Goal: Task Accomplishment & Management: Manage account settings

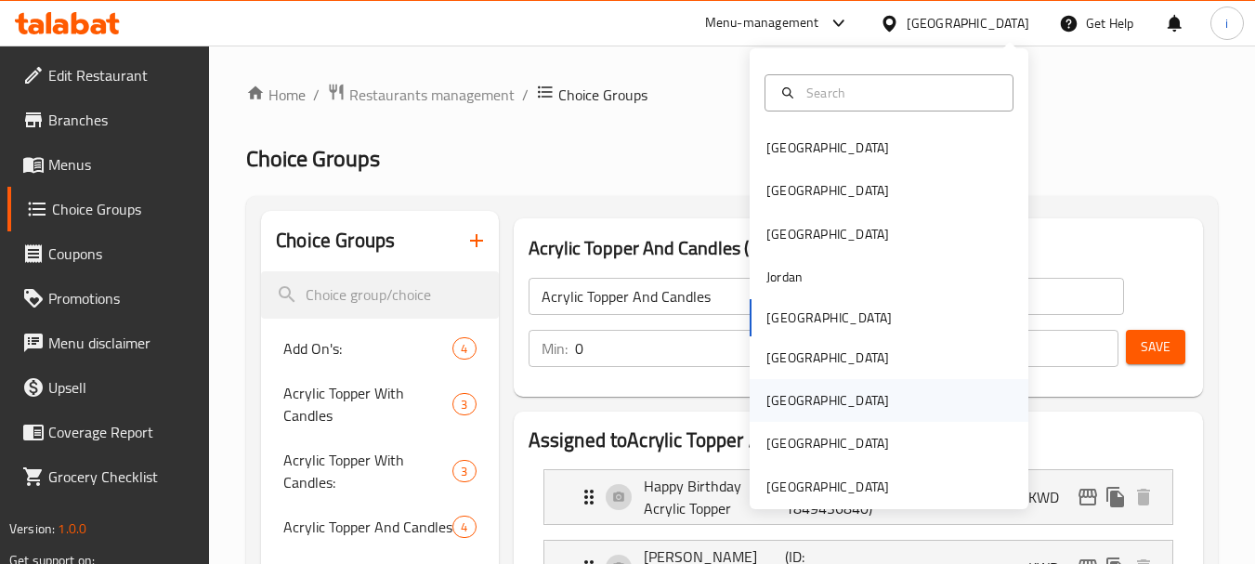
click at [783, 397] on div "Qatar" at bounding box center [827, 400] width 123 height 20
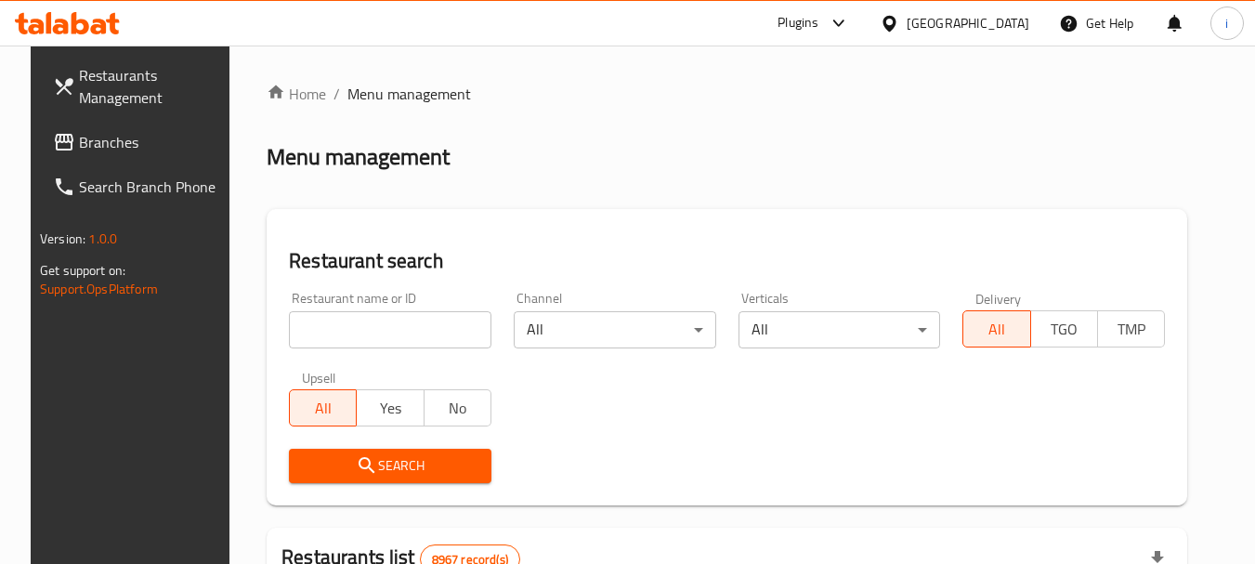
click at [85, 142] on span "Branches" at bounding box center [152, 142] width 147 height 22
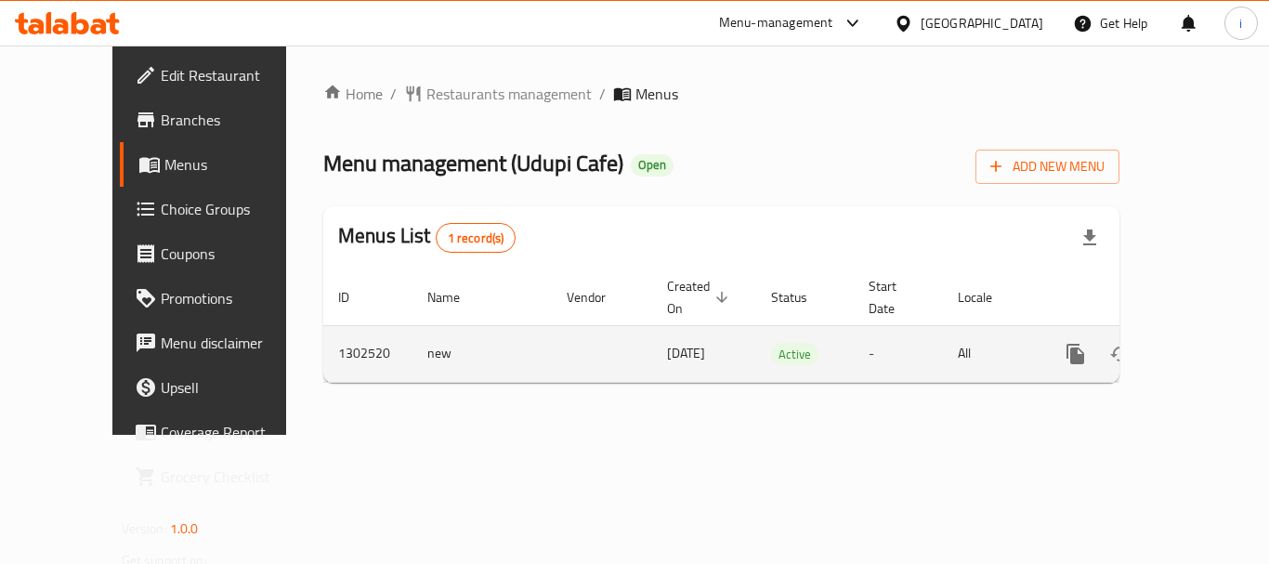
click at [1198, 343] on icon "enhanced table" at bounding box center [1209, 354] width 22 height 22
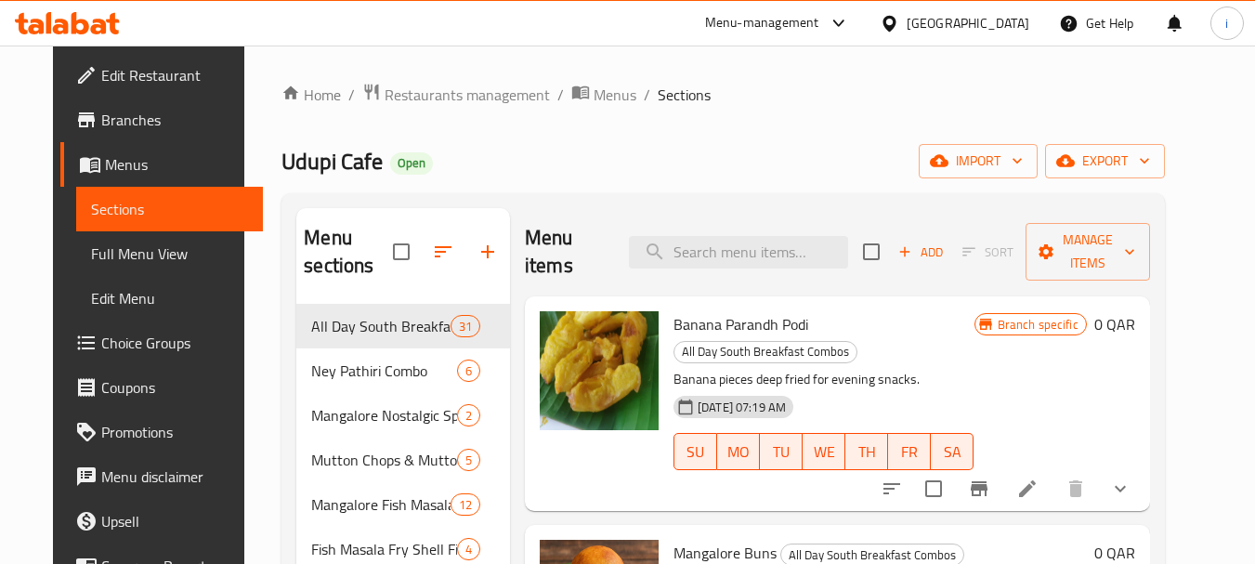
click at [117, 343] on span "Choice Groups" at bounding box center [174, 343] width 147 height 22
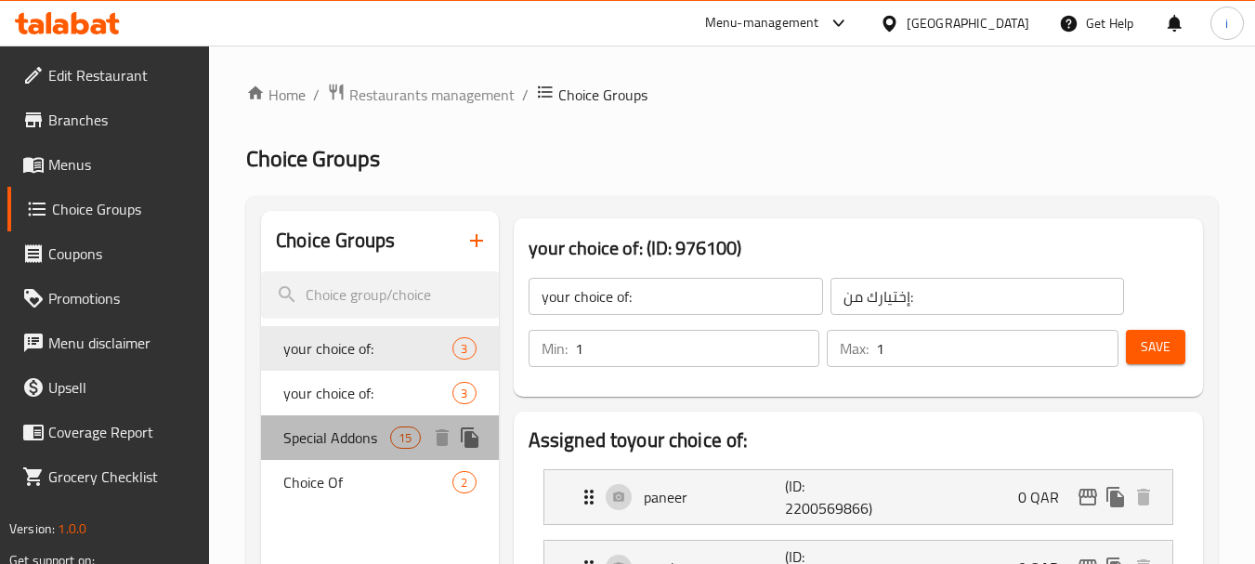
click at [350, 440] on span "Special Addons" at bounding box center [336, 437] width 107 height 22
type input "Special Addons"
type input "إضافات خاصة"
type input "0"
type input "11"
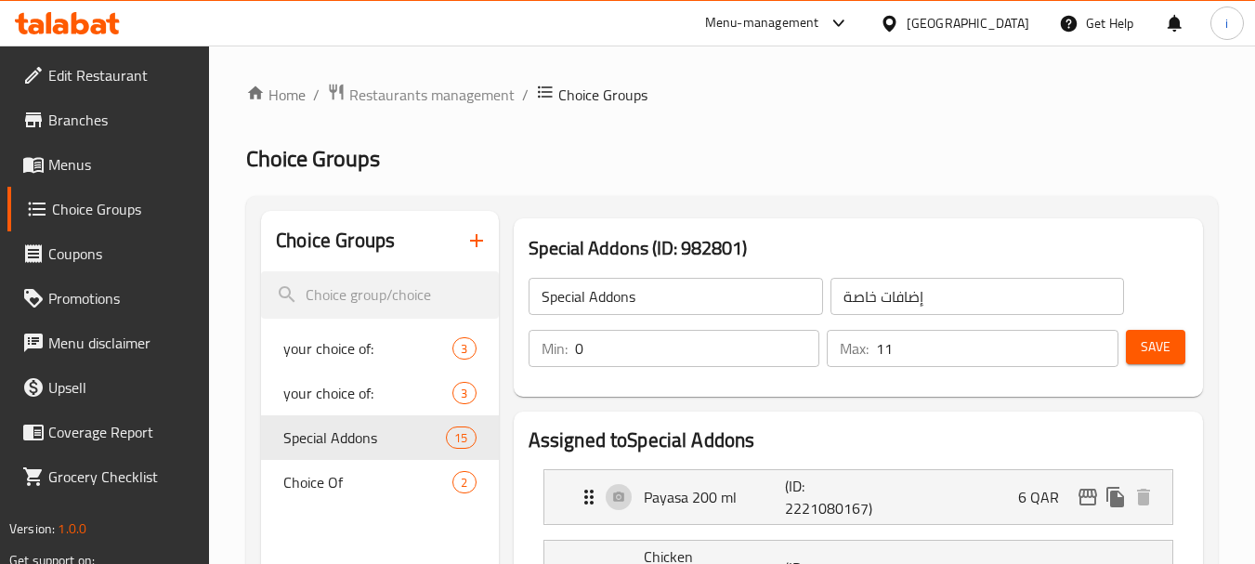
click at [899, 28] on icon at bounding box center [889, 24] width 20 height 20
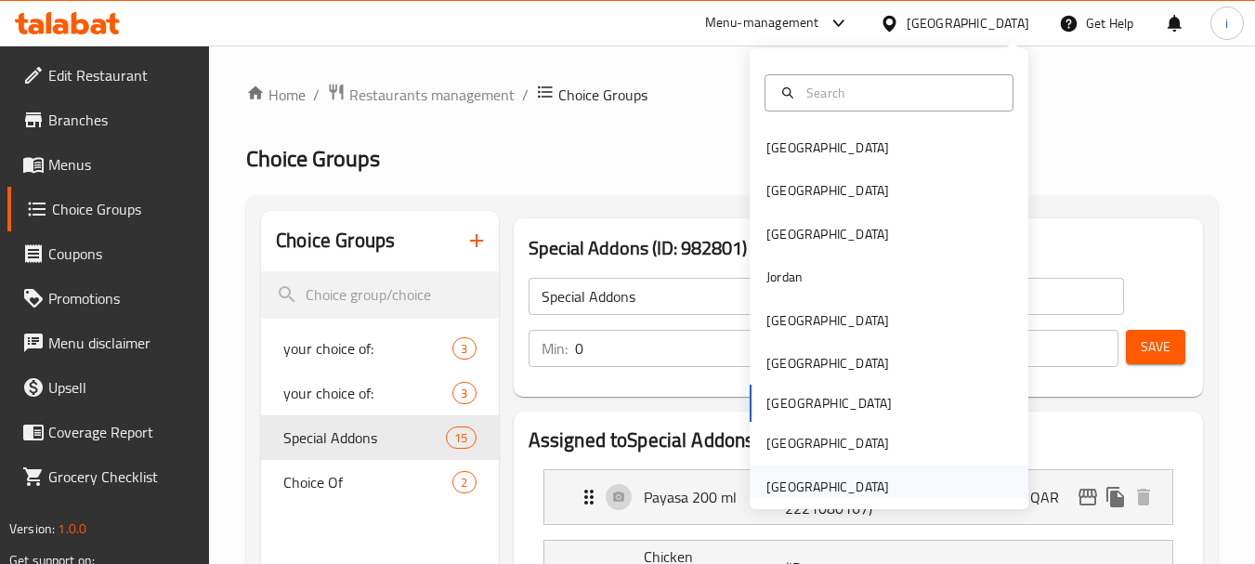
click at [847, 491] on div "[GEOGRAPHIC_DATA]" at bounding box center [827, 486] width 123 height 20
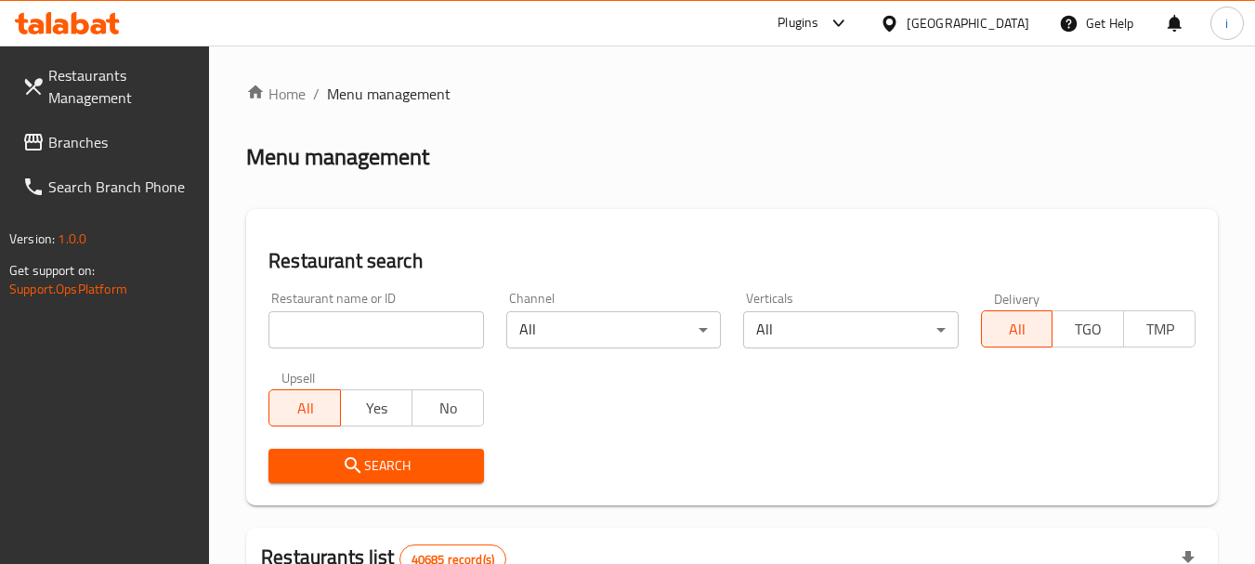
click at [122, 142] on span "Branches" at bounding box center [121, 142] width 147 height 22
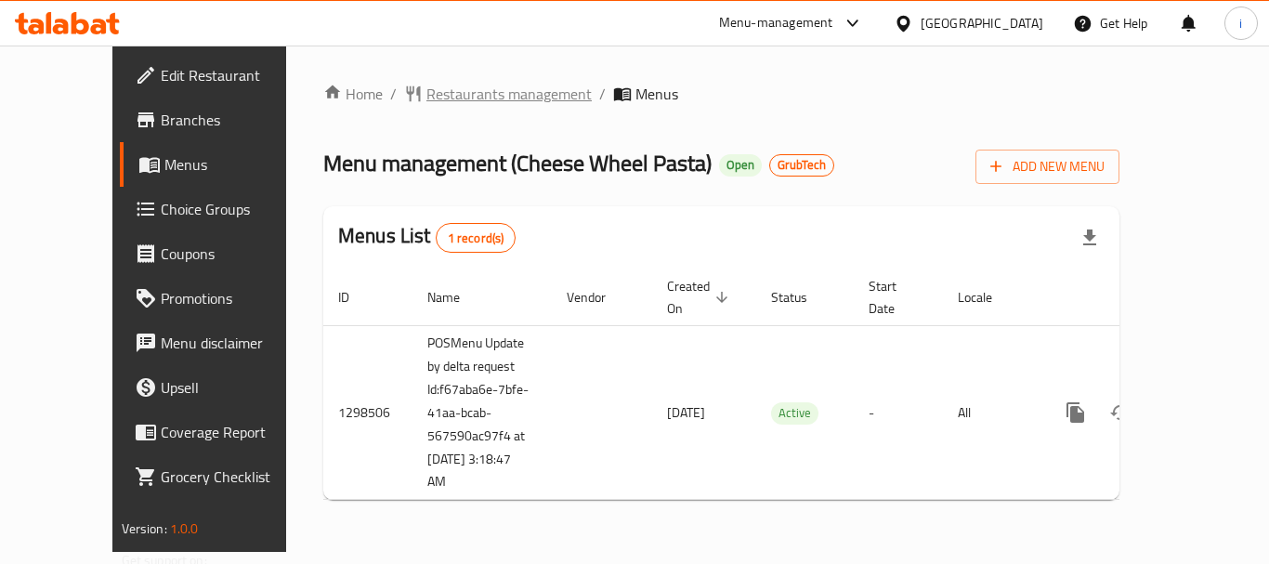
click at [437, 94] on span "Restaurants management" at bounding box center [508, 94] width 165 height 22
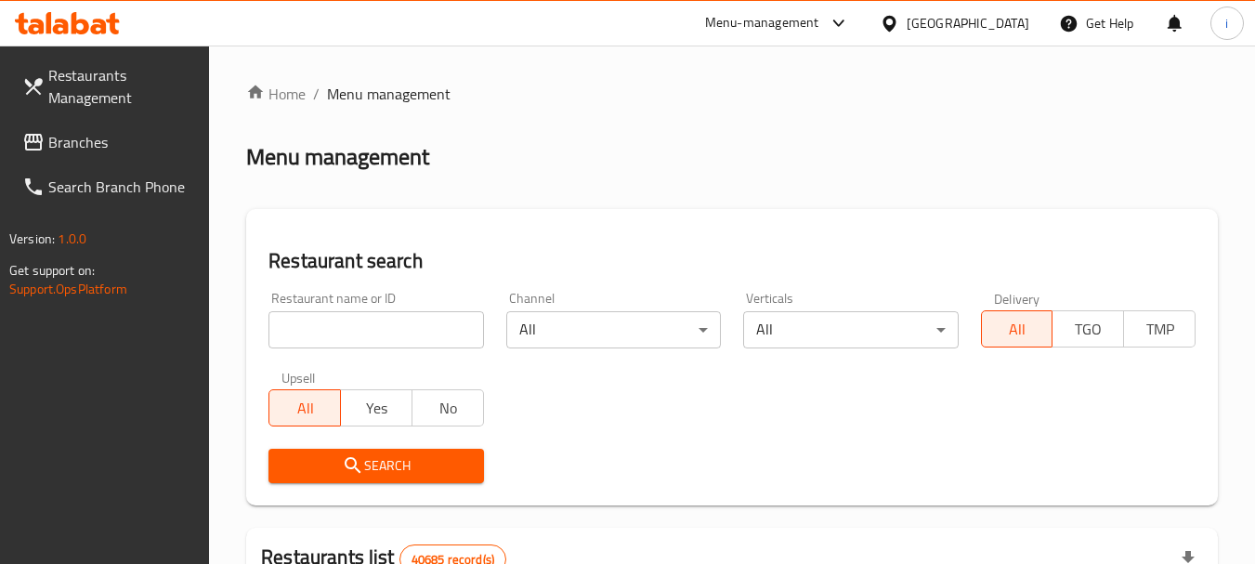
click at [348, 336] on input "search" at bounding box center [375, 329] width 215 height 37
click button "Search" at bounding box center [375, 466] width 215 height 34
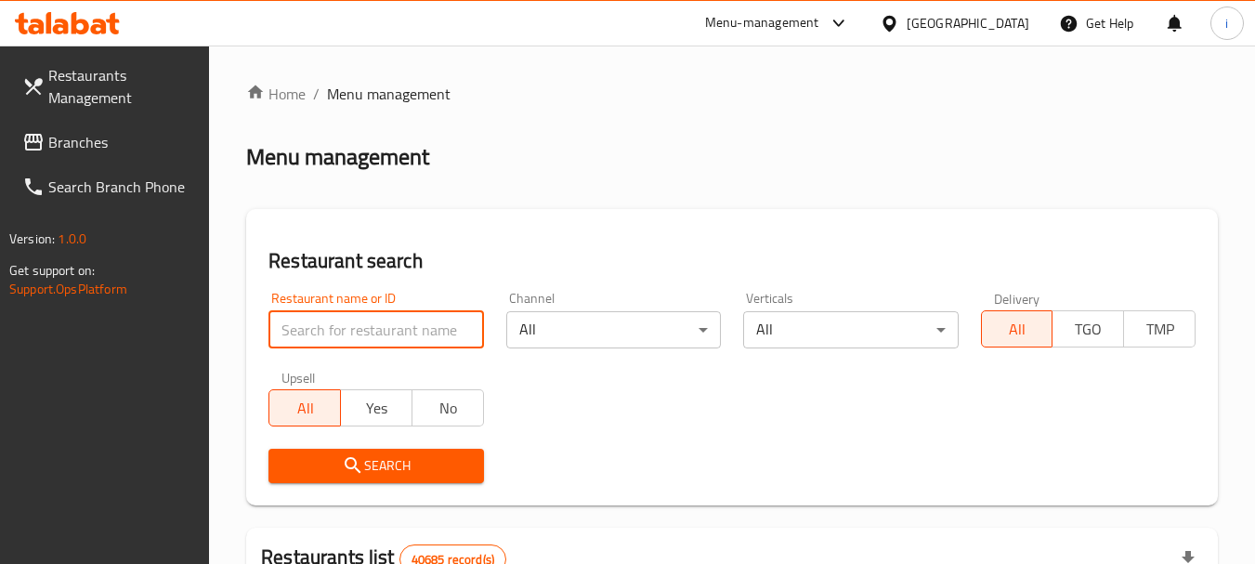
click at [311, 332] on input "search" at bounding box center [375, 329] width 215 height 37
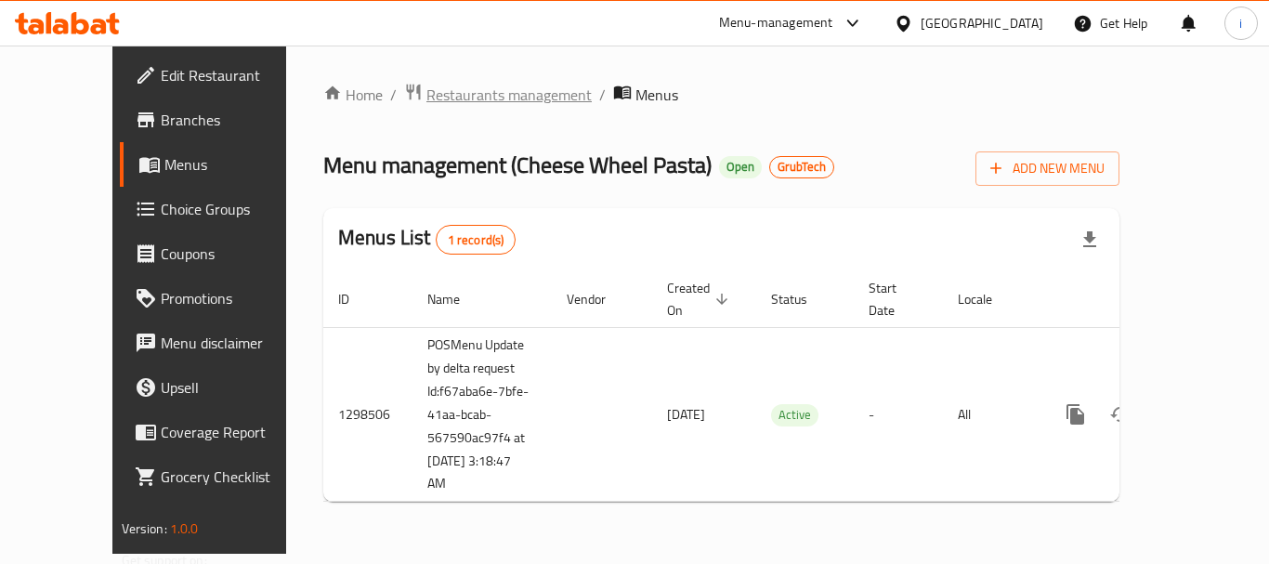
click at [426, 101] on span "Restaurants management" at bounding box center [508, 95] width 165 height 22
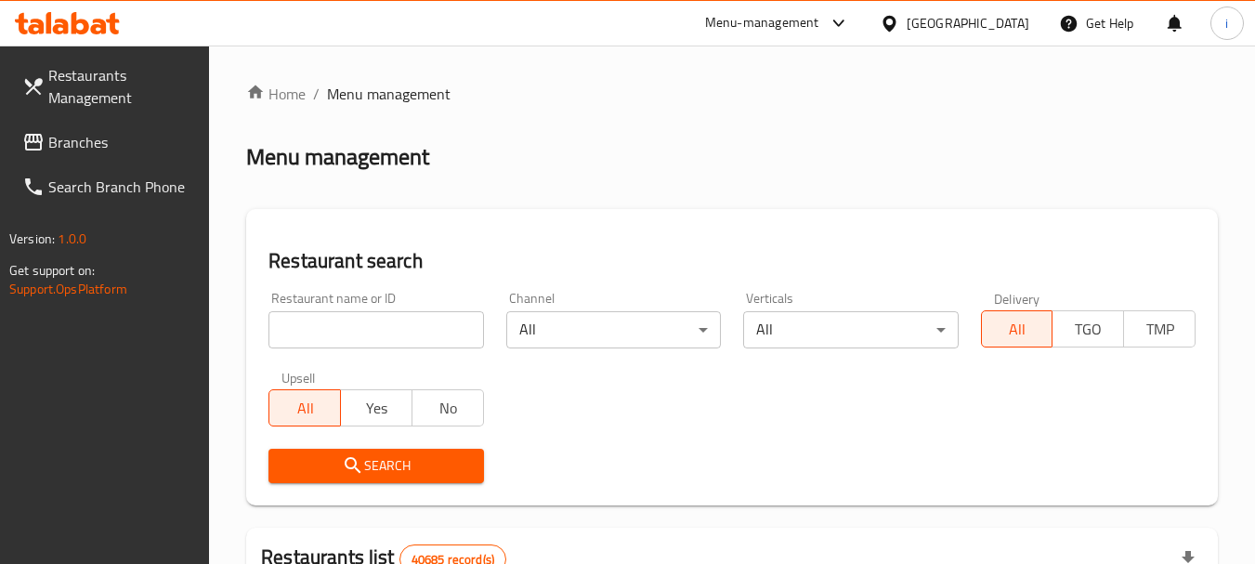
click at [384, 332] on input "search" at bounding box center [375, 329] width 215 height 37
paste input "700938"
type input "700938"
click button "Search" at bounding box center [375, 466] width 215 height 34
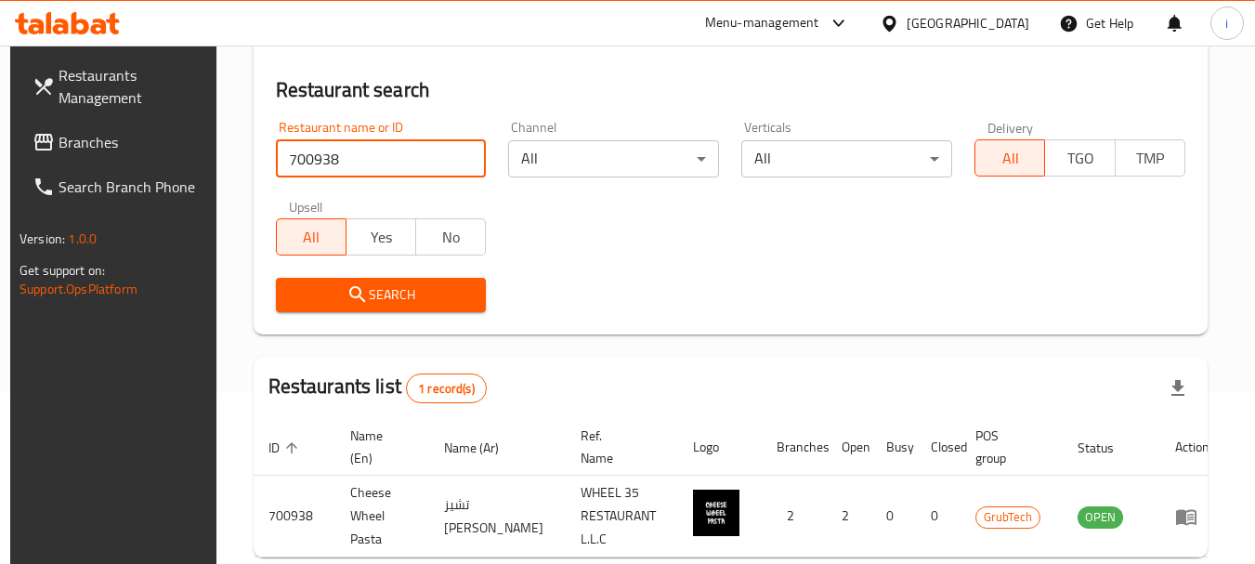
scroll to position [241, 0]
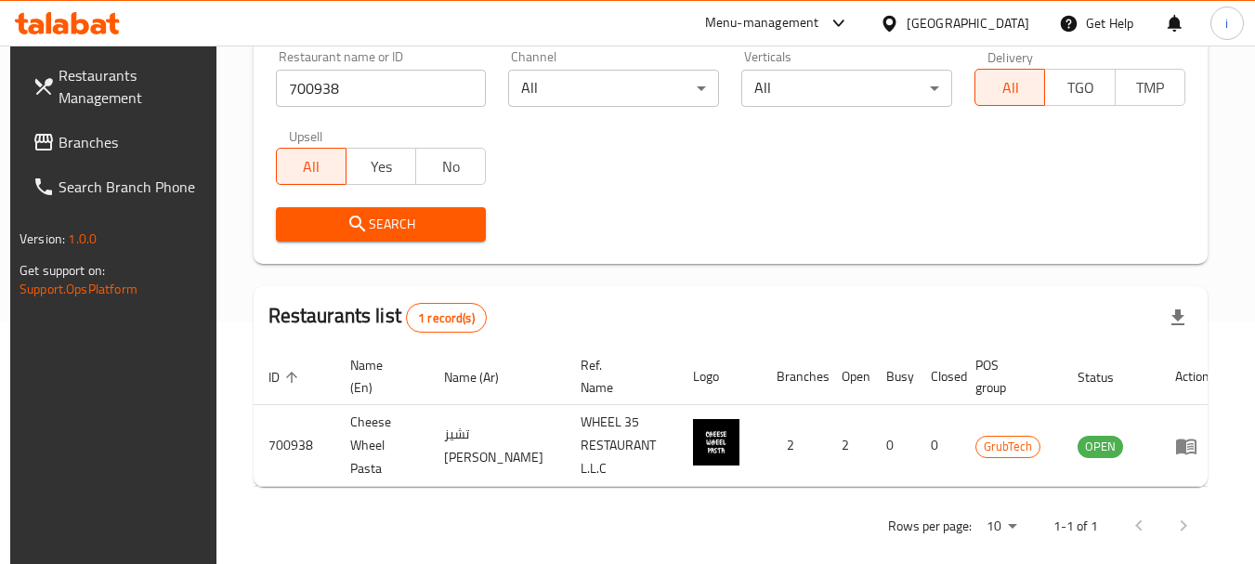
click at [947, 25] on div "[GEOGRAPHIC_DATA]" at bounding box center [967, 23] width 123 height 20
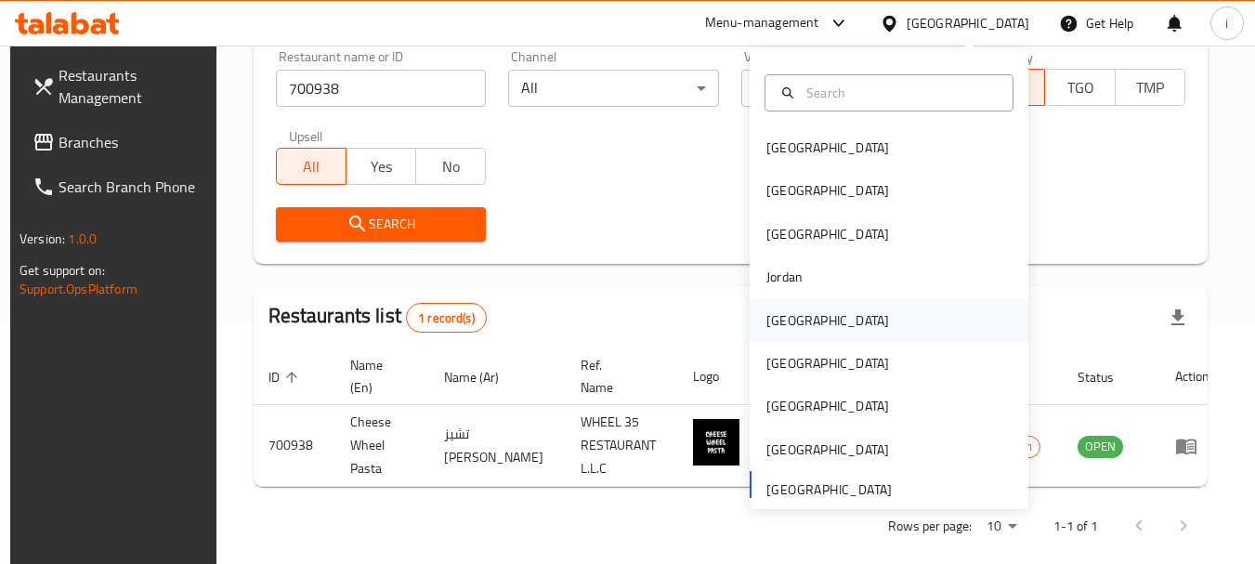
click at [774, 318] on div "[GEOGRAPHIC_DATA]" at bounding box center [827, 320] width 123 height 20
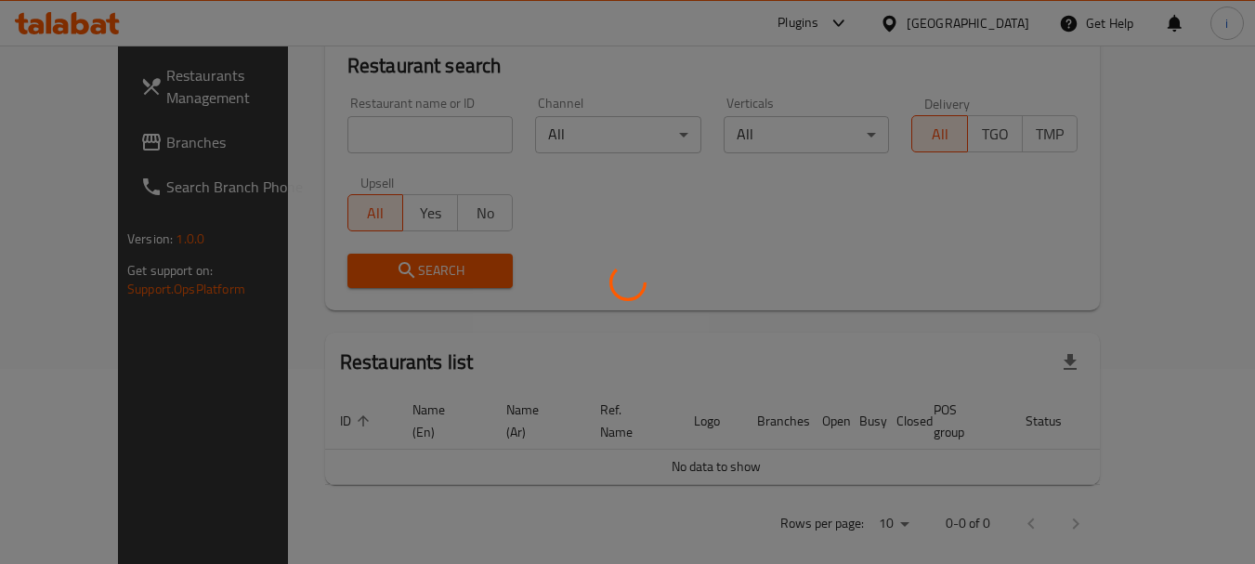
scroll to position [241, 0]
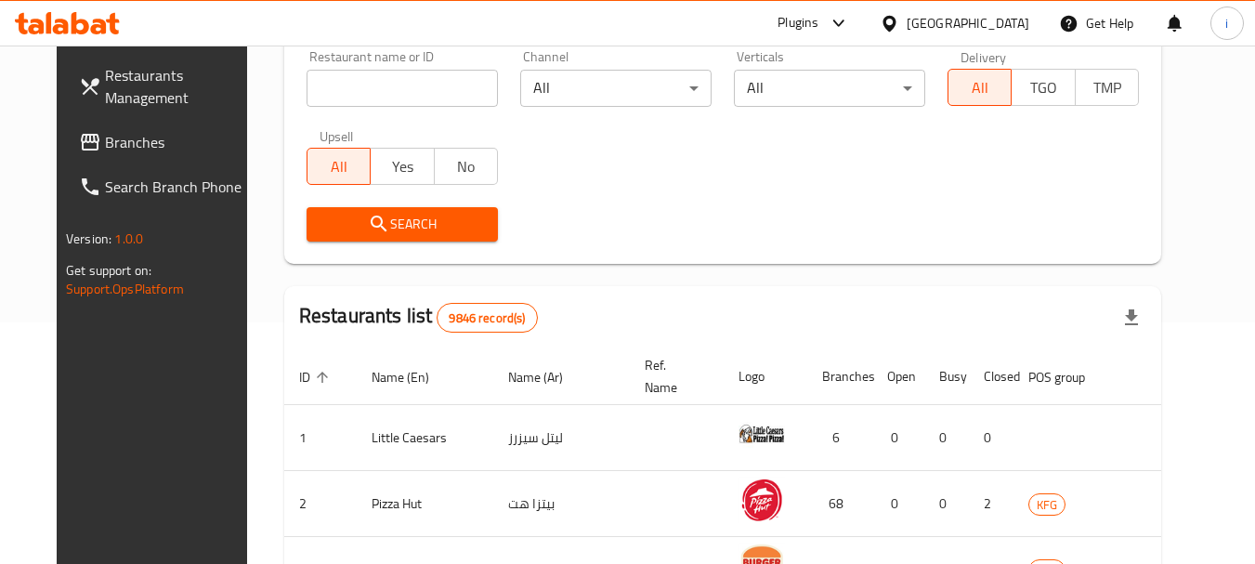
click at [105, 138] on span "Branches" at bounding box center [178, 142] width 147 height 22
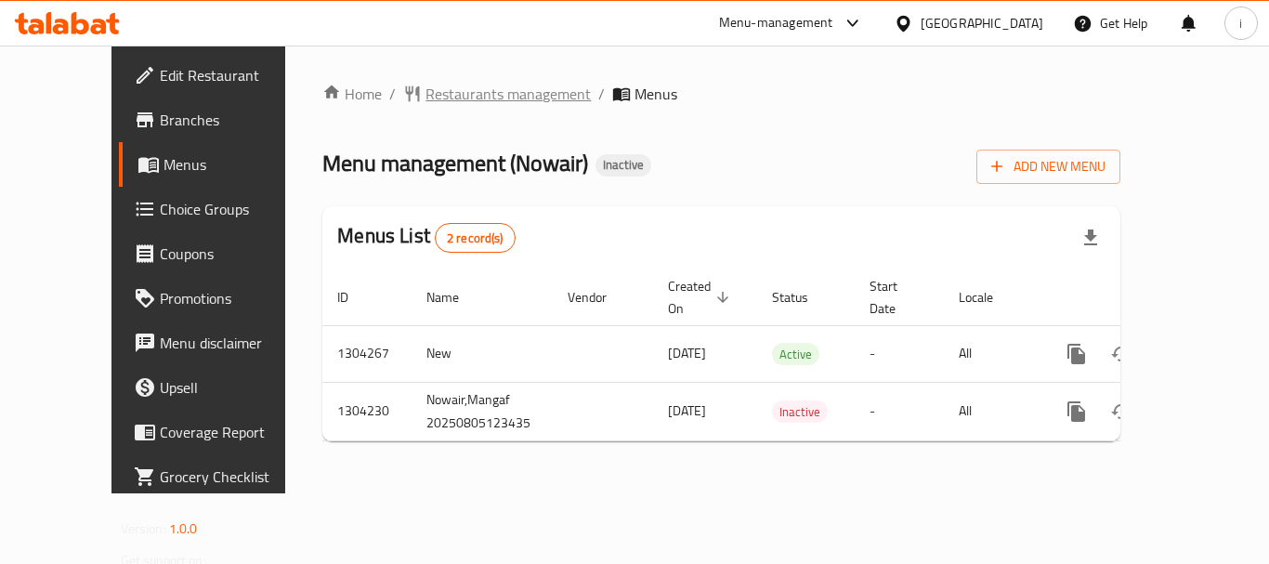
click at [466, 98] on span "Restaurants management" at bounding box center [507, 94] width 165 height 22
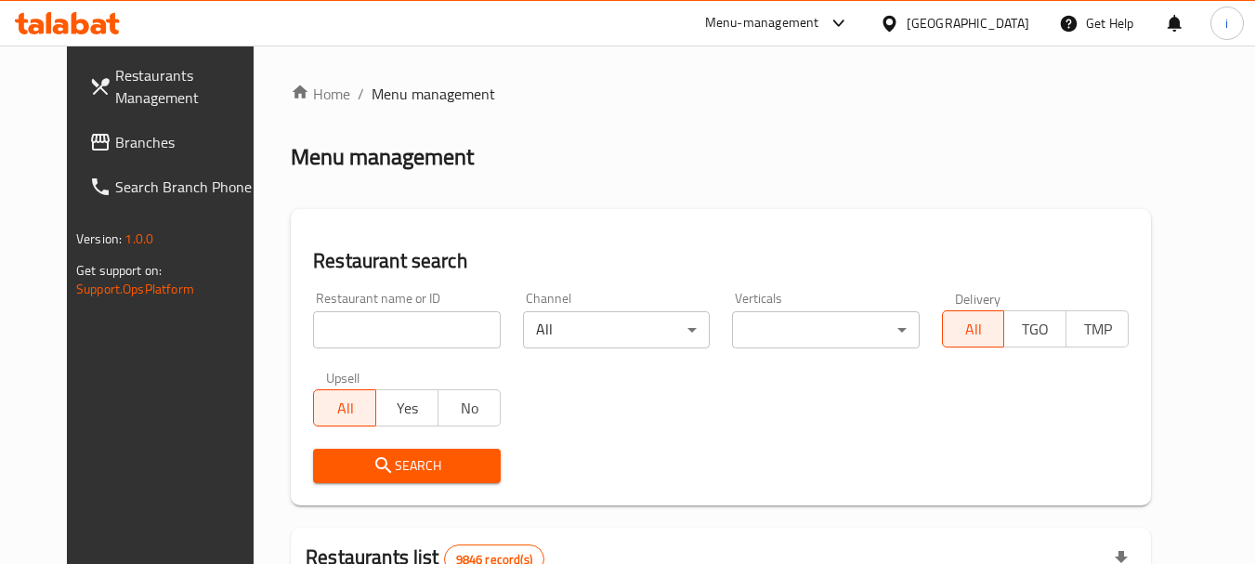
click at [390, 330] on input "search" at bounding box center [406, 329] width 187 height 37
paste input "703146"
type input "703146"
click button "Search" at bounding box center [406, 466] width 187 height 34
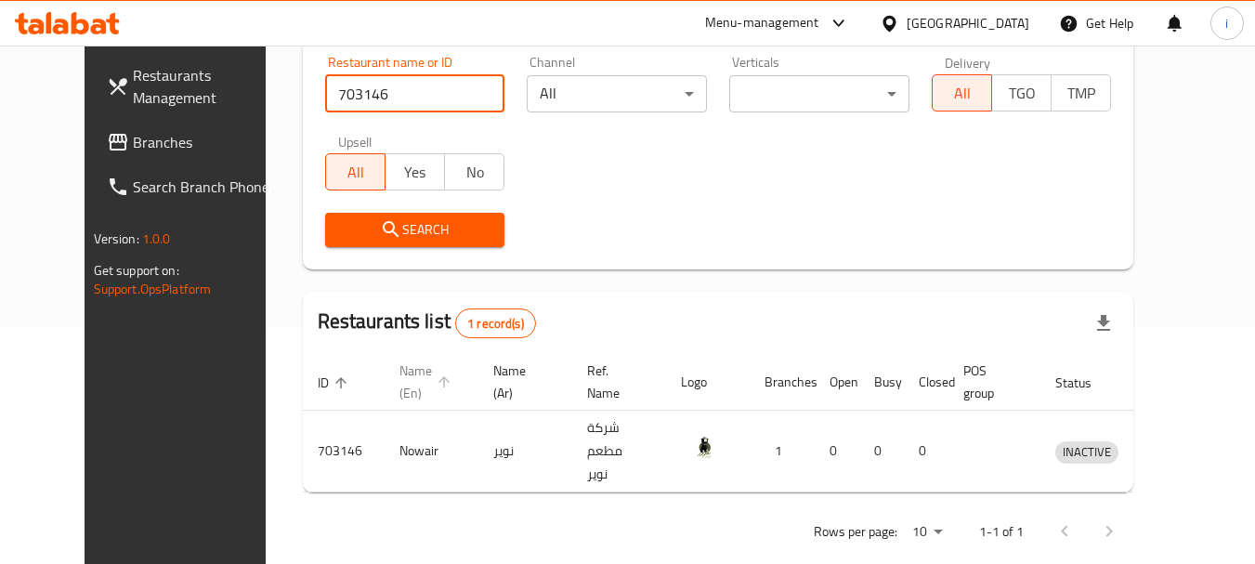
scroll to position [249, 0]
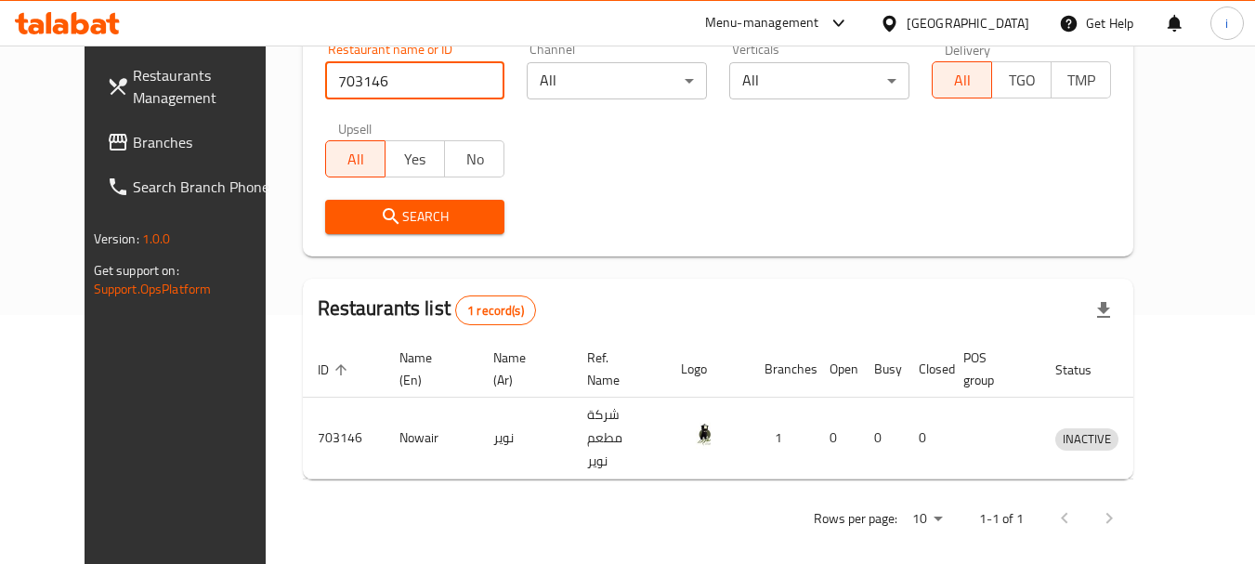
click at [1005, 16] on div "Kuwait" at bounding box center [967, 23] width 123 height 20
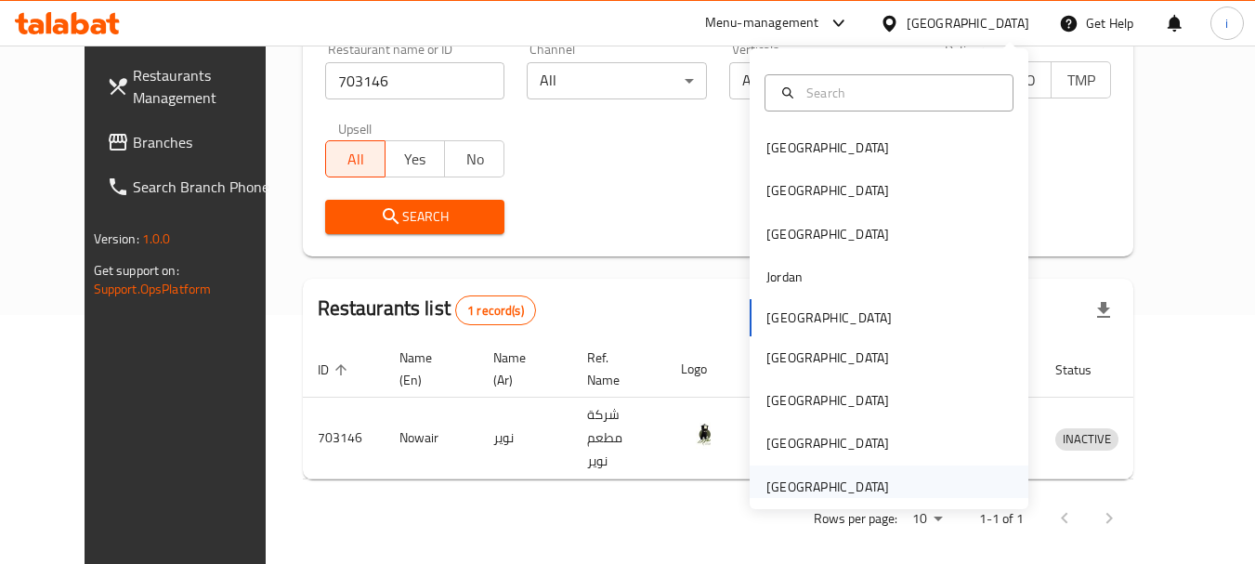
click at [779, 480] on div "[GEOGRAPHIC_DATA]" at bounding box center [827, 486] width 123 height 20
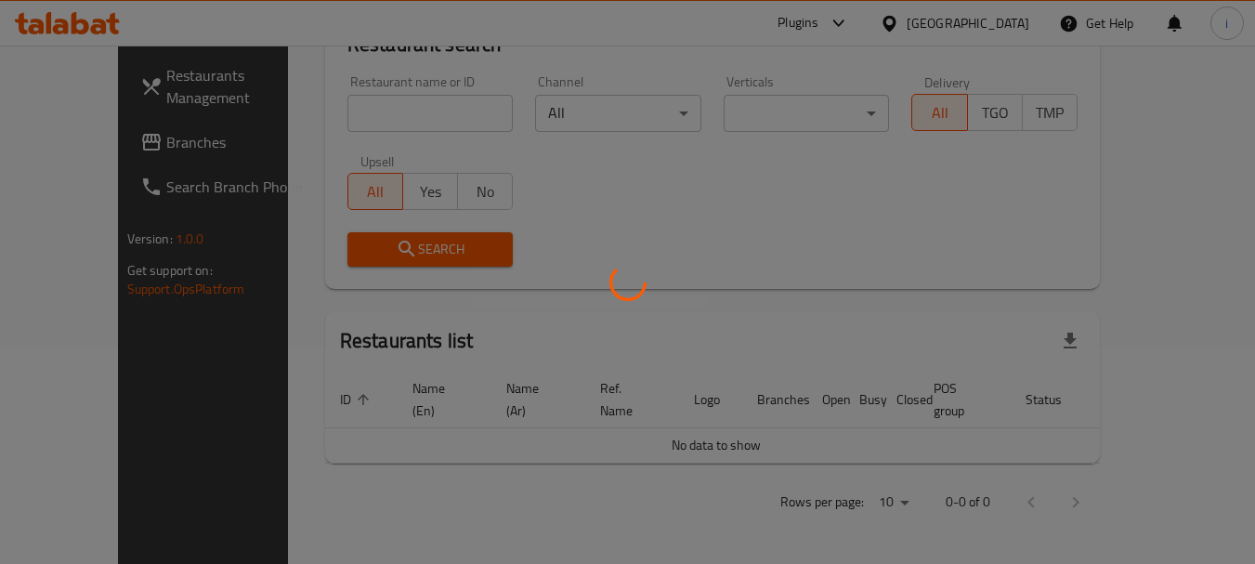
scroll to position [195, 0]
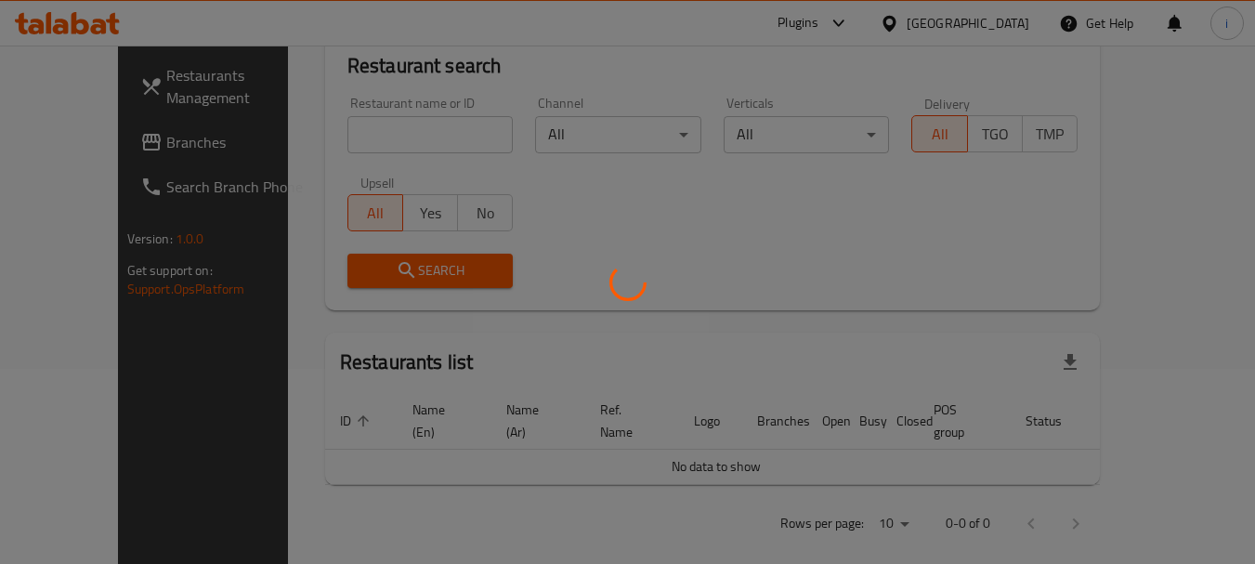
click at [77, 139] on div at bounding box center [627, 282] width 1255 height 564
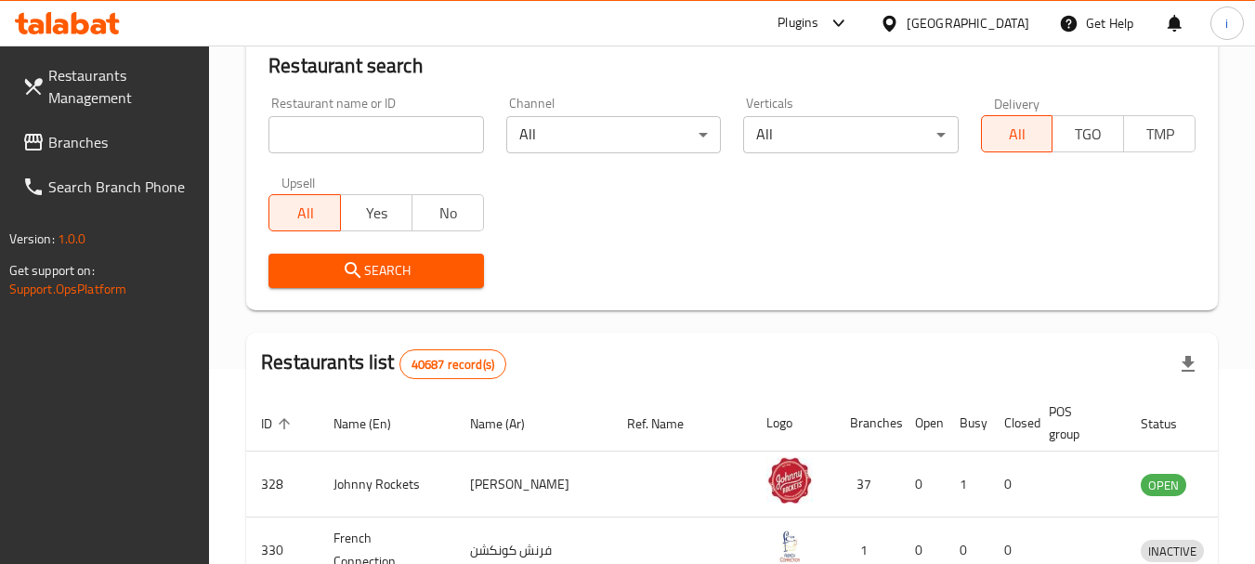
scroll to position [249, 0]
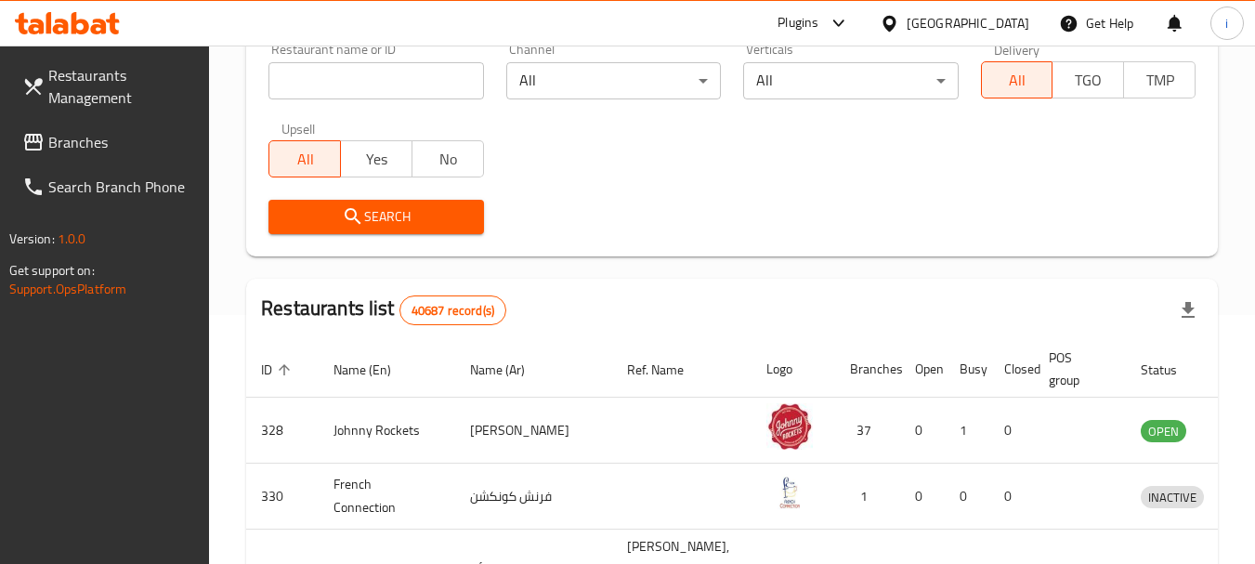
click at [78, 139] on span "Branches" at bounding box center [121, 142] width 147 height 22
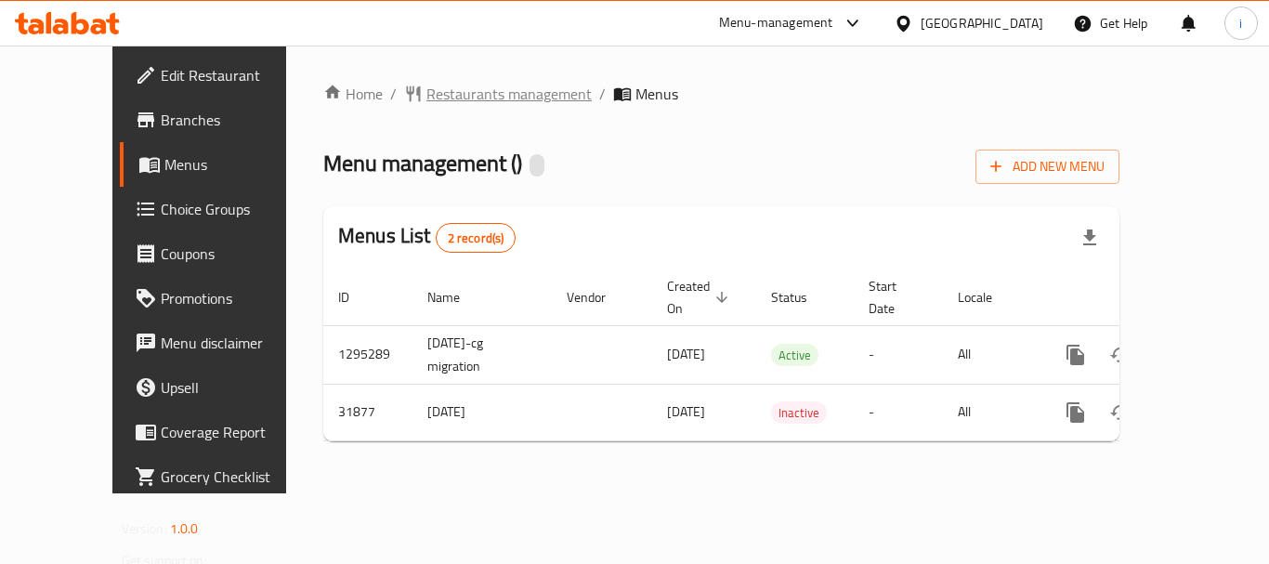
click at [456, 98] on span "Restaurants management" at bounding box center [508, 94] width 165 height 22
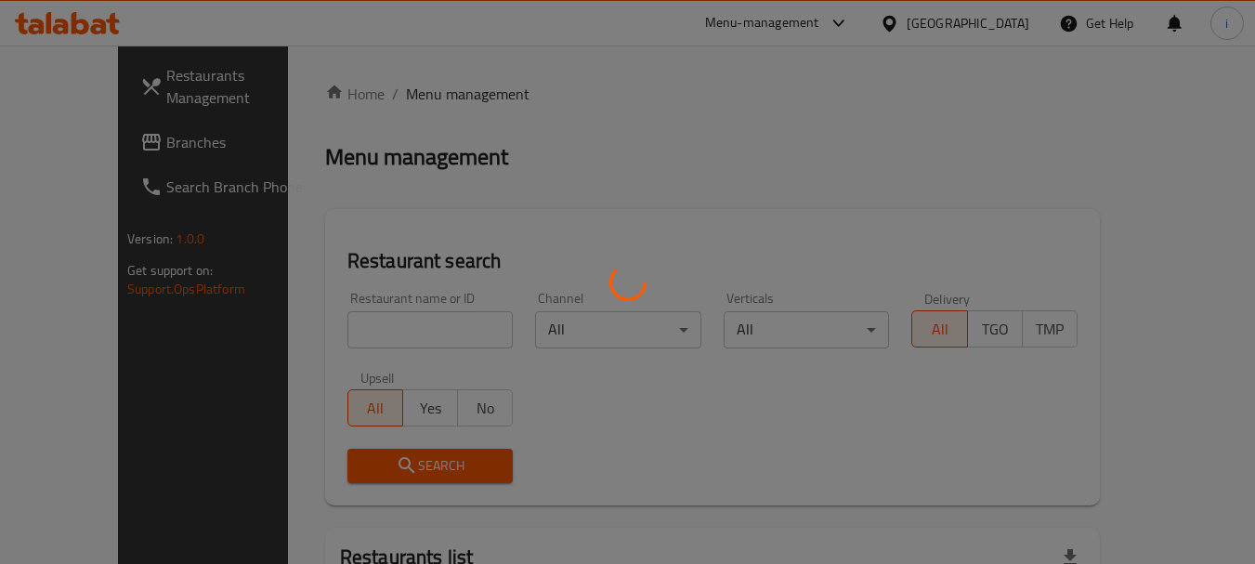
click at [373, 327] on div at bounding box center [627, 282] width 1255 height 564
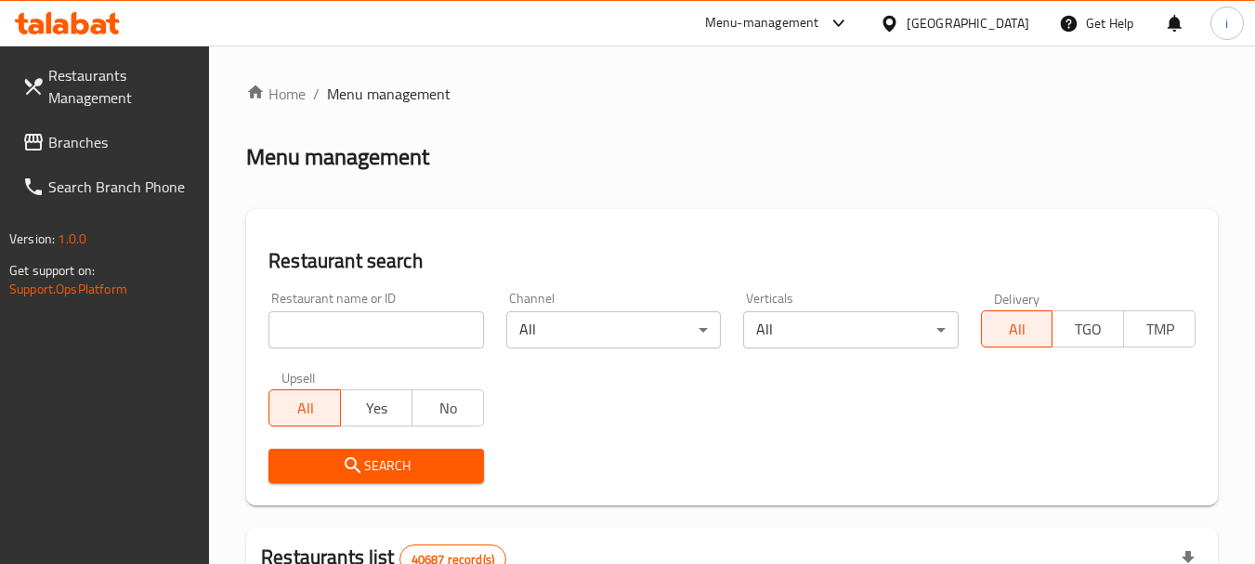
click at [373, 327] on input "search" at bounding box center [375, 329] width 215 height 37
paste input "16325"
type input "16325"
click button "Search" at bounding box center [375, 466] width 215 height 34
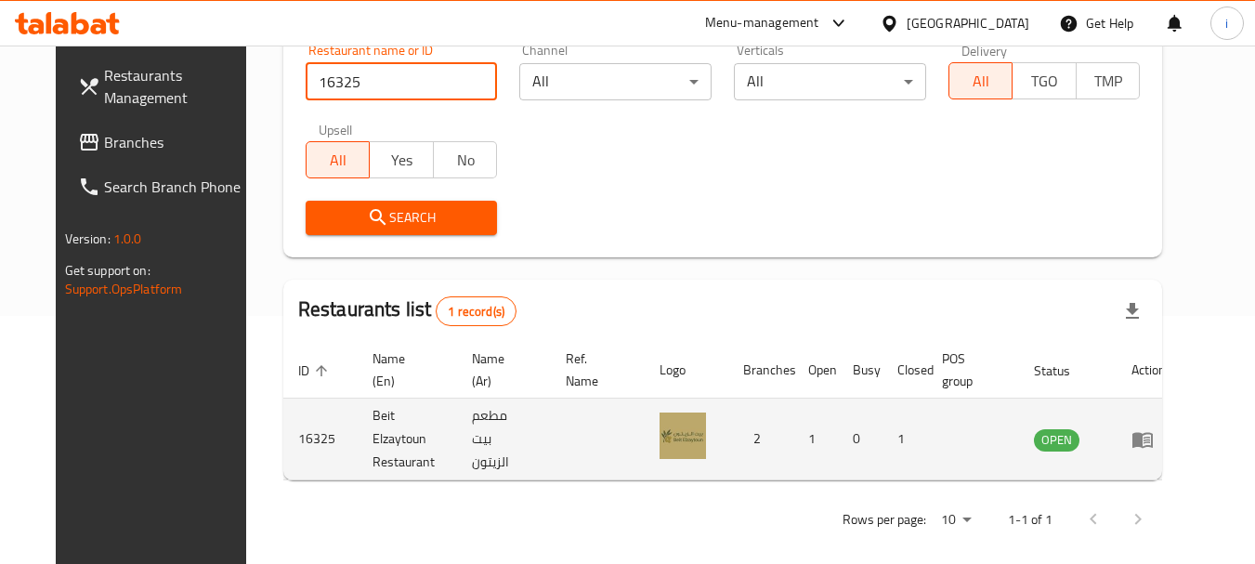
scroll to position [249, 0]
click at [1153, 433] on icon "enhanced table" at bounding box center [1142, 438] width 22 height 22
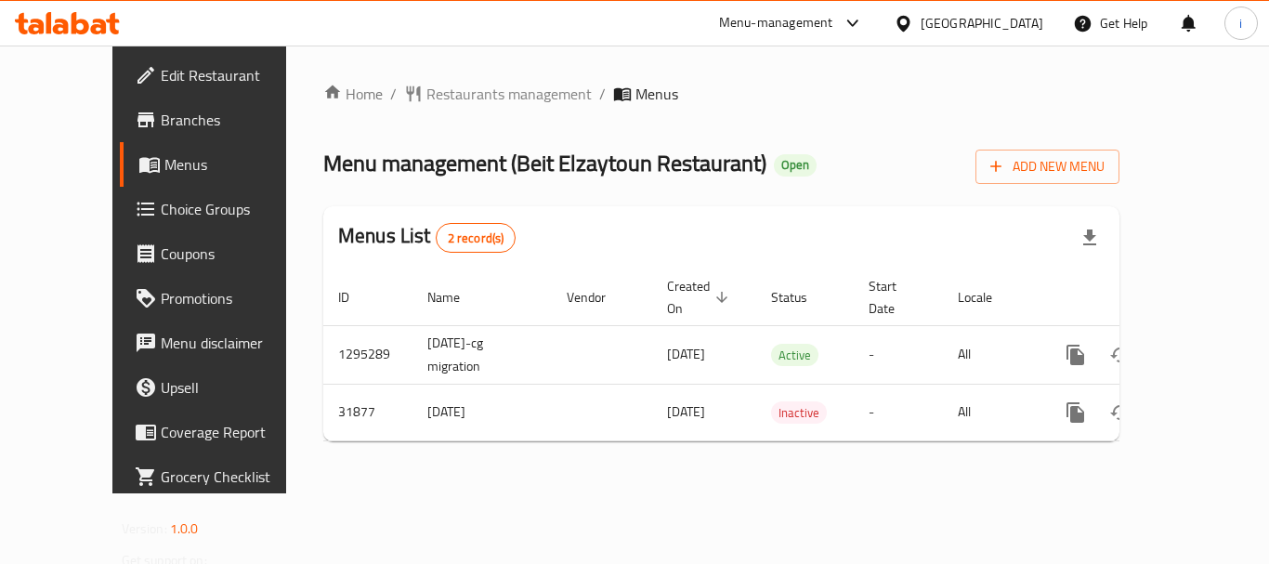
click at [930, 18] on div "[GEOGRAPHIC_DATA]" at bounding box center [981, 23] width 123 height 20
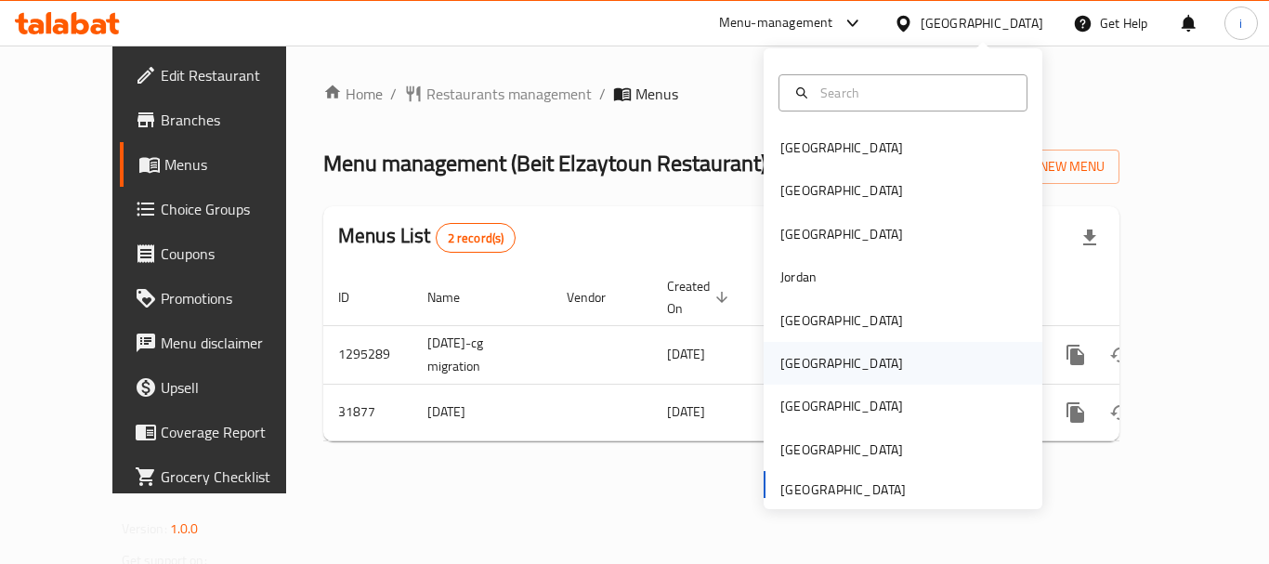
click at [782, 368] on div "[GEOGRAPHIC_DATA]" at bounding box center [841, 363] width 123 height 20
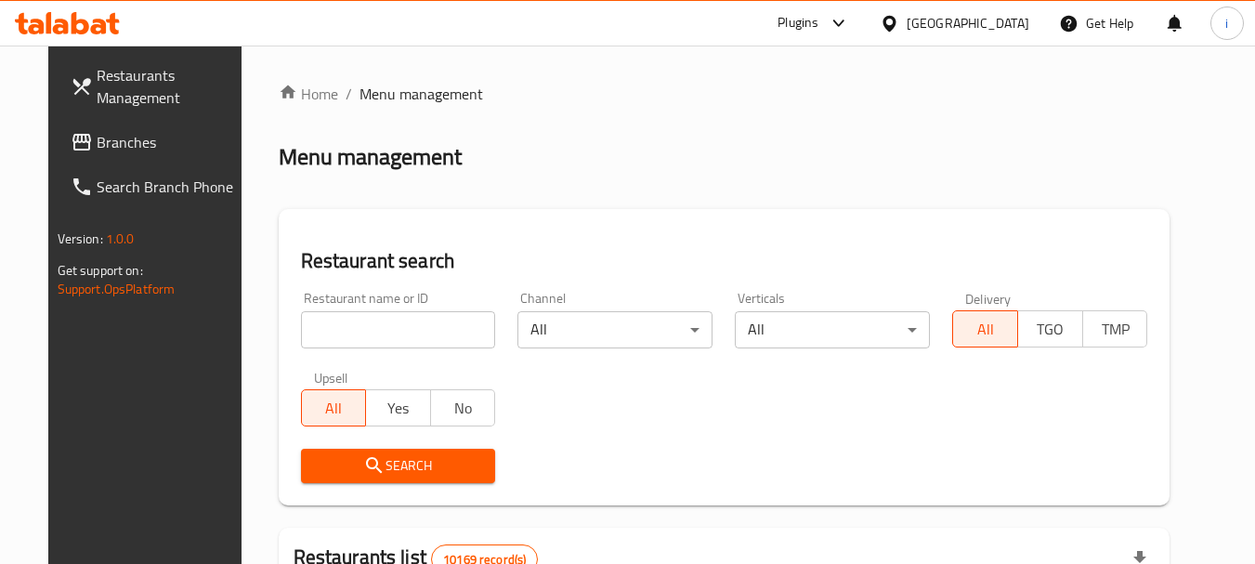
click at [110, 157] on link "Branches" at bounding box center [157, 142] width 202 height 45
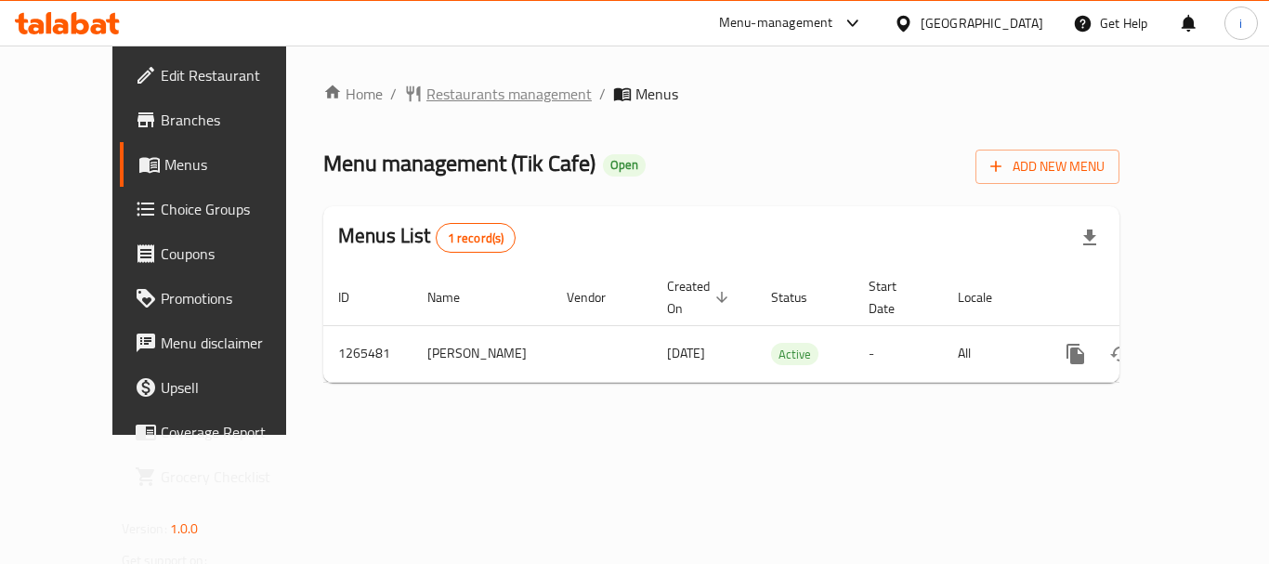
click at [450, 98] on span "Restaurants management" at bounding box center [508, 94] width 165 height 22
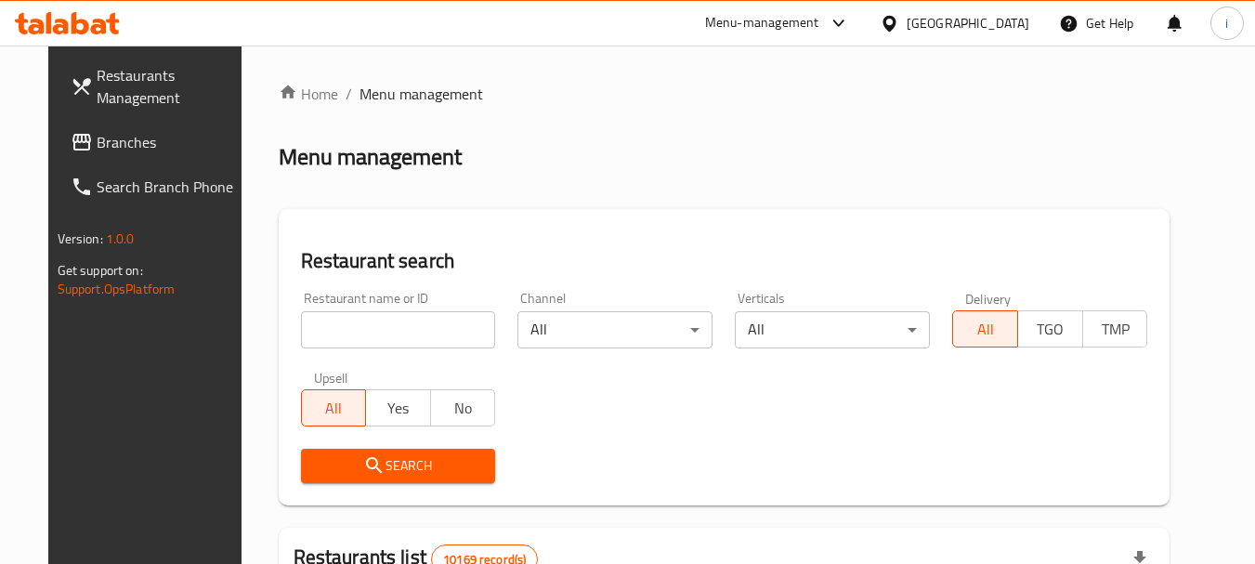
click at [371, 324] on input "search" at bounding box center [398, 329] width 195 height 37
paste input "686811"
type input "686811"
click button "Search" at bounding box center [398, 466] width 195 height 34
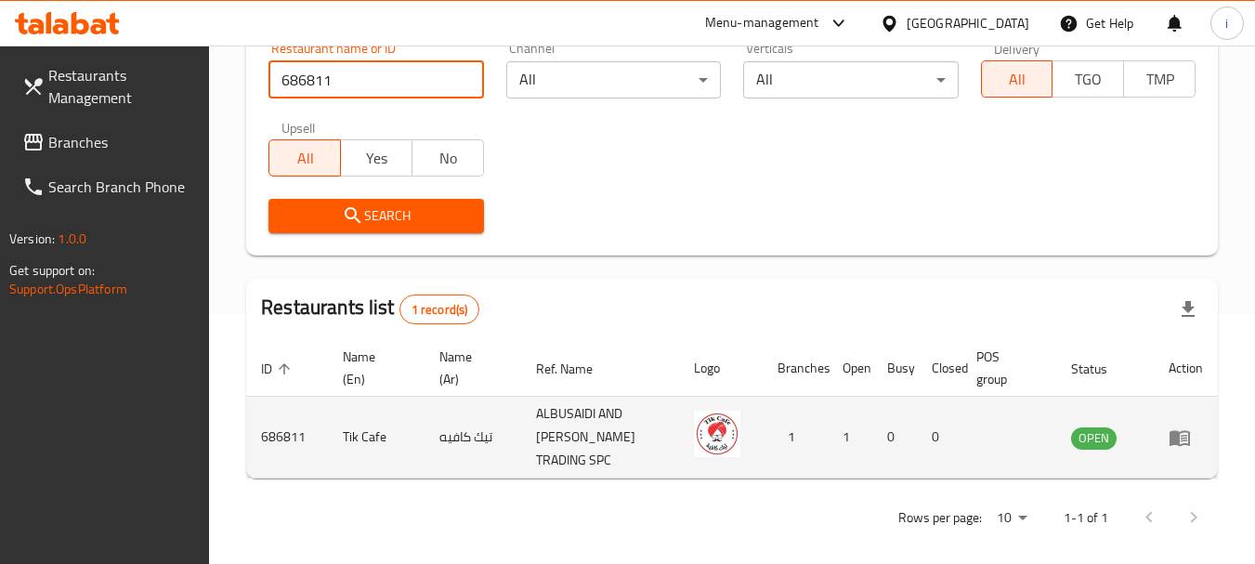
scroll to position [265, 0]
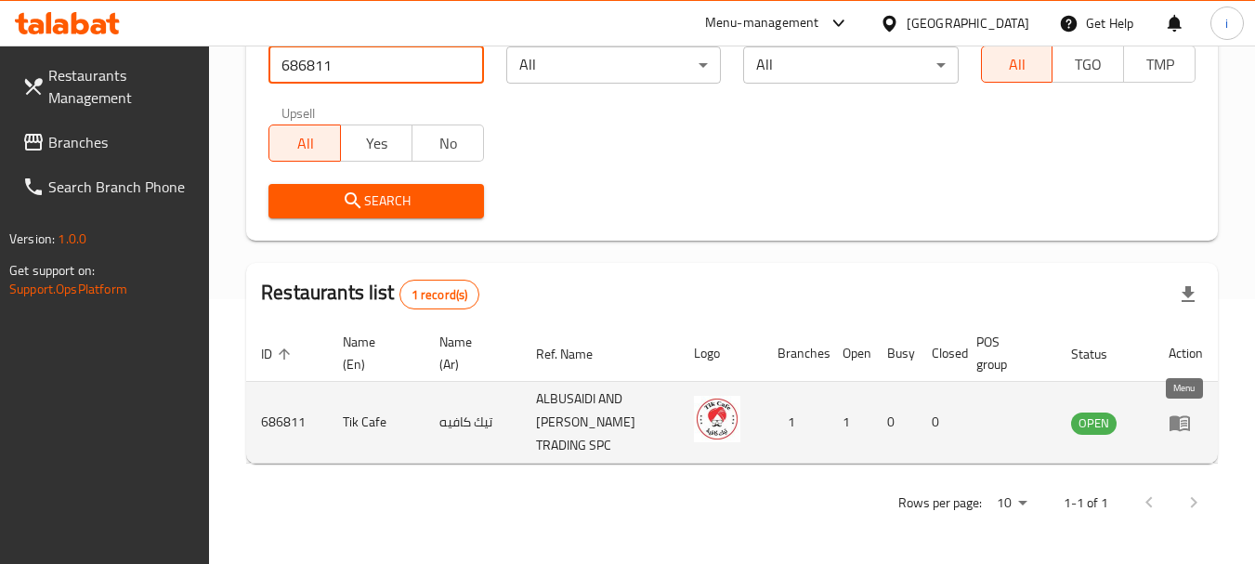
click at [1177, 424] on icon "enhanced table" at bounding box center [1179, 423] width 20 height 16
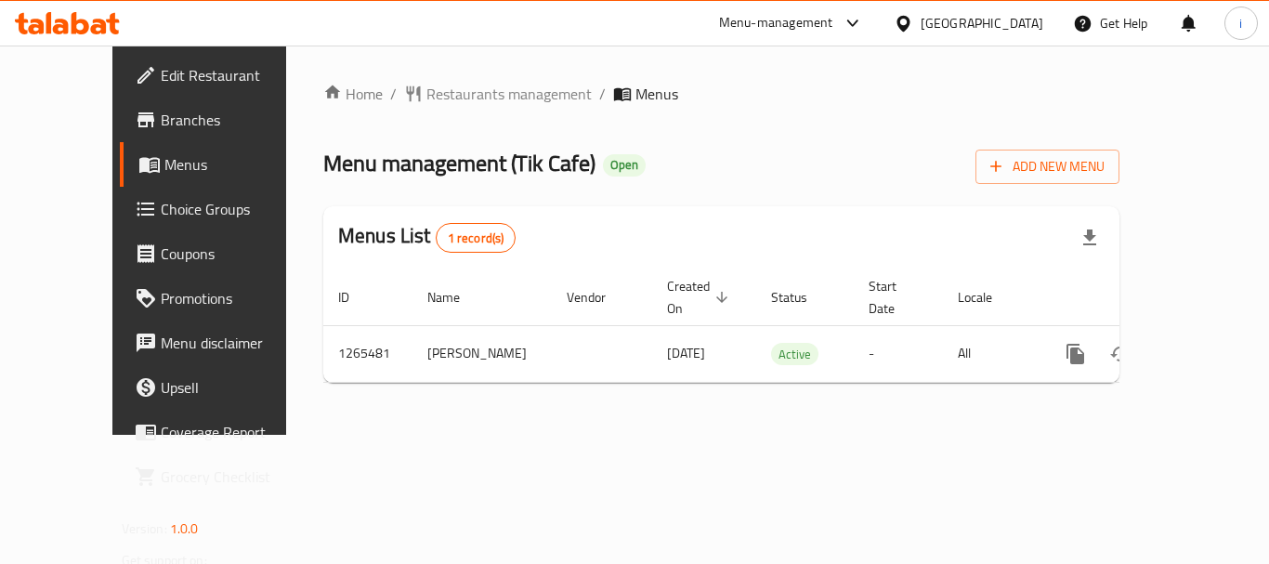
click at [920, 26] on div at bounding box center [906, 23] width 27 height 20
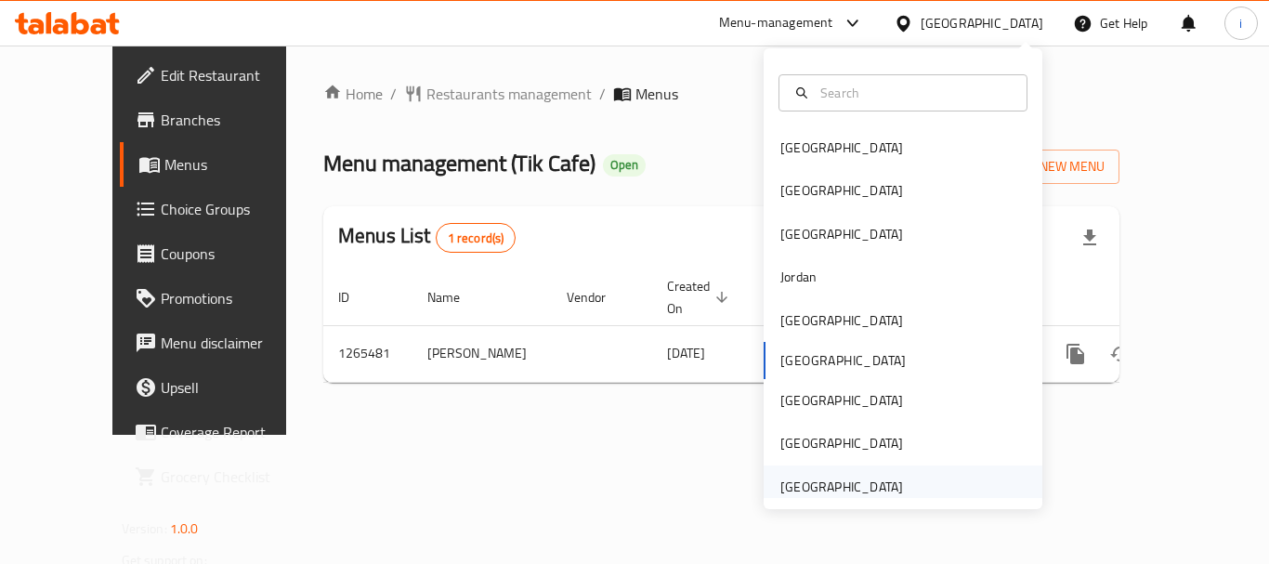
click at [883, 476] on div "[GEOGRAPHIC_DATA]" at bounding box center [841, 486] width 123 height 20
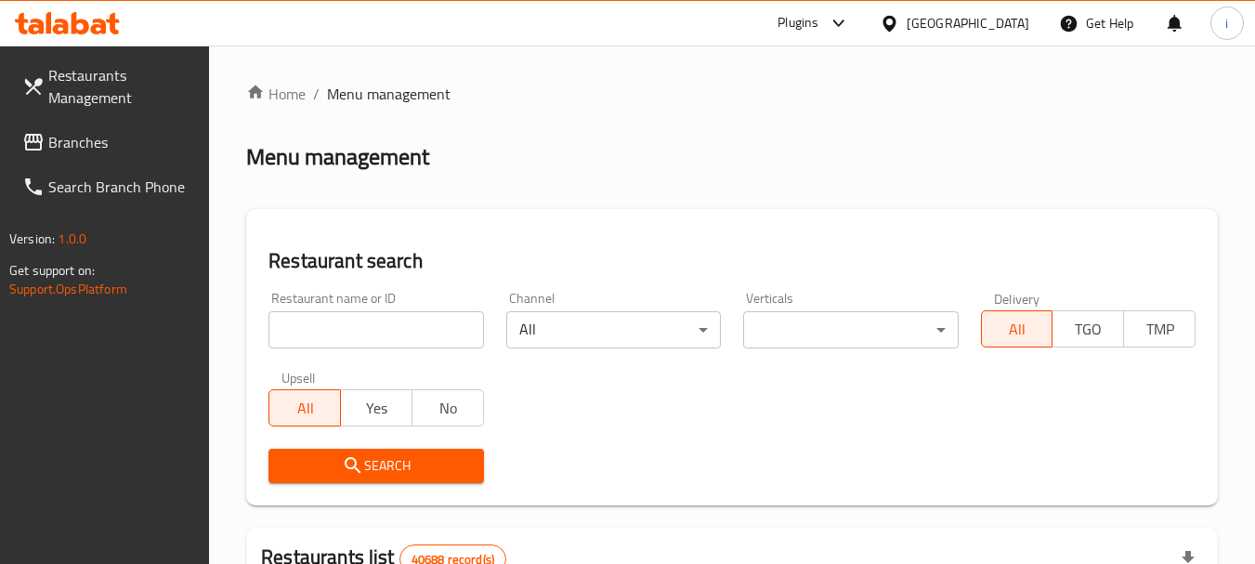
click at [85, 150] on span "Branches" at bounding box center [121, 142] width 147 height 22
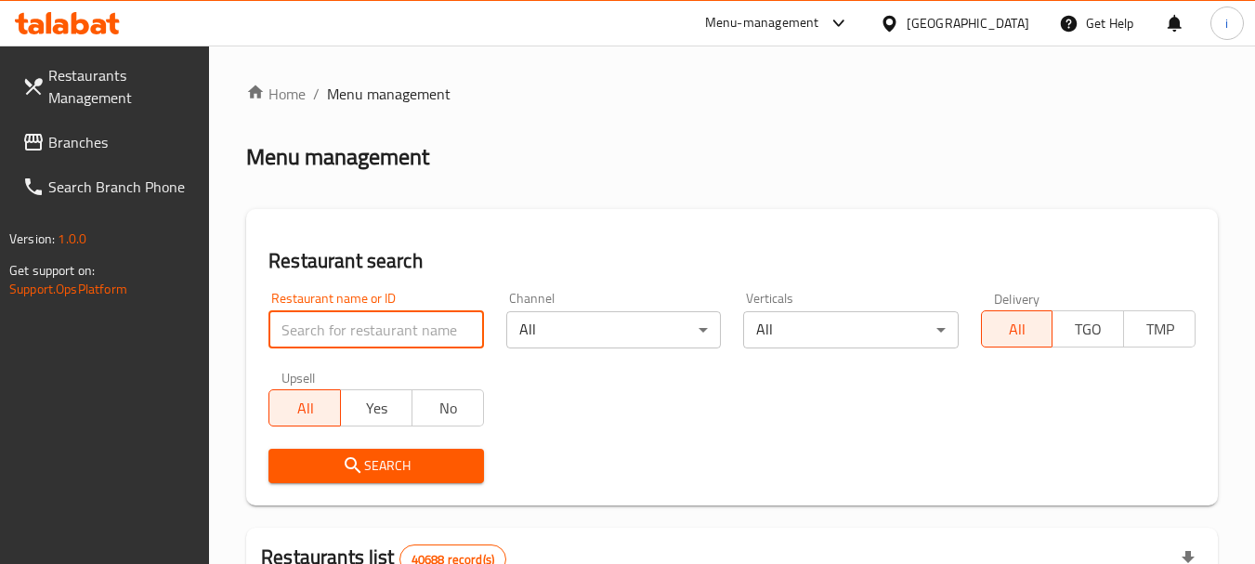
click at [389, 329] on input "search" at bounding box center [375, 329] width 215 height 37
paste input "696387"
type input "696387"
click button "Search" at bounding box center [375, 466] width 215 height 34
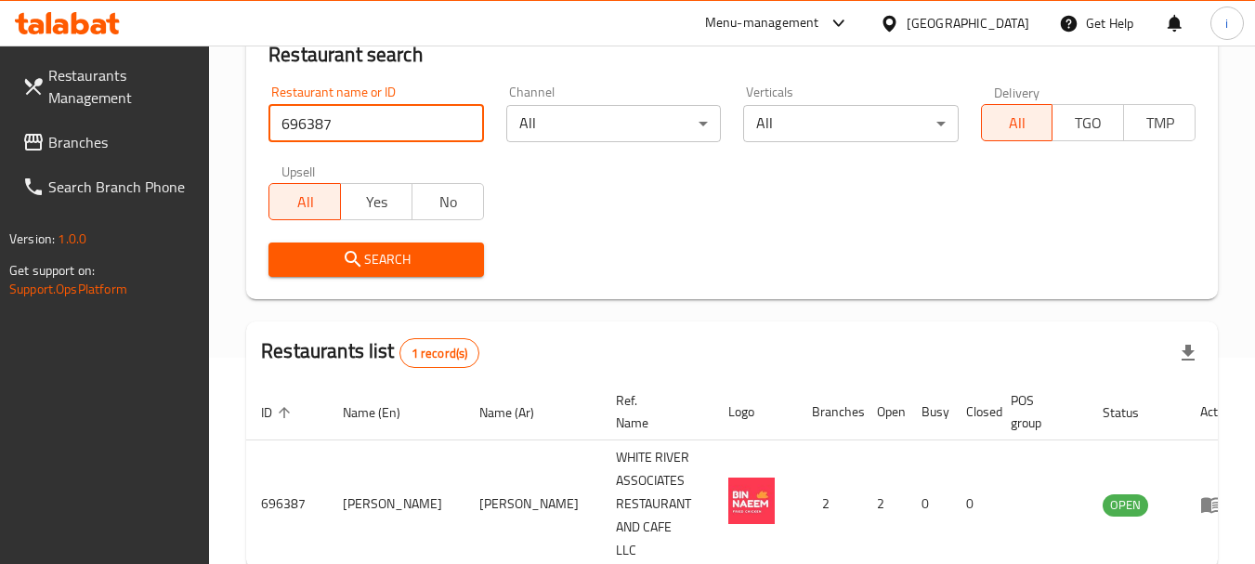
scroll to position [288, 0]
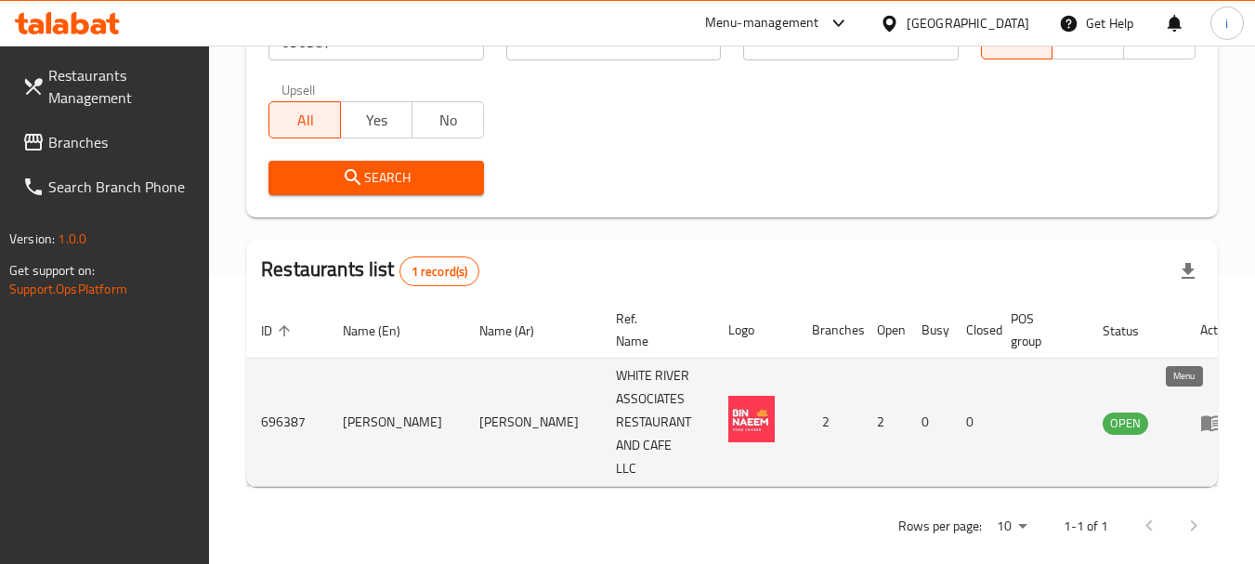
click at [1200, 420] on icon "enhanced table" at bounding box center [1211, 422] width 22 height 22
